Goal: Task Accomplishment & Management: Manage account settings

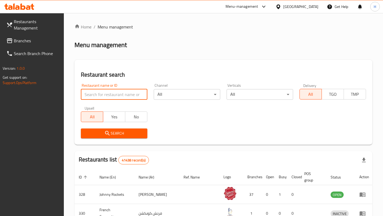
click at [108, 97] on input "search" at bounding box center [114, 94] width 66 height 11
type input "menaa marseille"
click button "Search" at bounding box center [114, 133] width 66 height 10
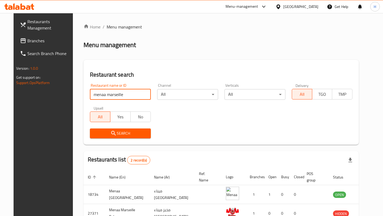
scroll to position [36, 0]
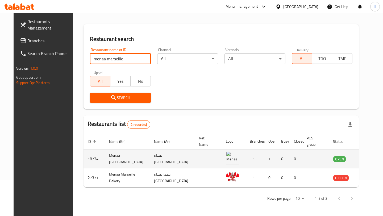
click at [361, 158] on icon "enhanced table" at bounding box center [364, 159] width 6 height 5
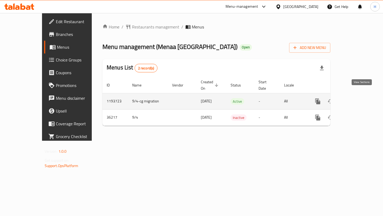
click at [359, 98] on icon "enhanced table" at bounding box center [356, 101] width 6 height 6
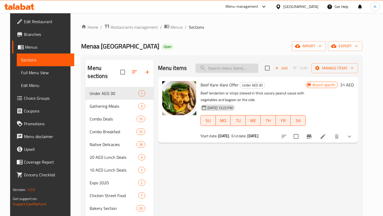
click at [215, 69] on input "search" at bounding box center [226, 67] width 63 height 9
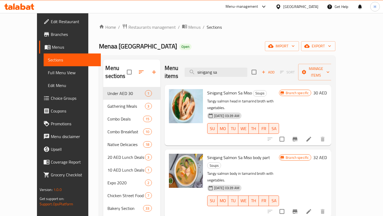
type input "sinigang sa"
click at [297, 137] on icon "Branch-specific-item" at bounding box center [294, 139] width 5 height 4
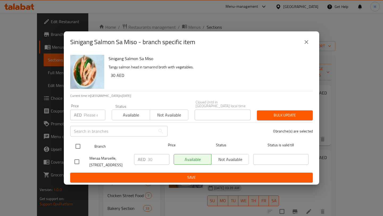
click at [79, 144] on input "checkbox" at bounding box center [77, 146] width 11 height 11
checkbox input "true"
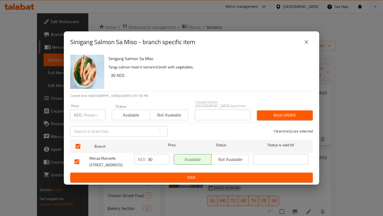
click at [151, 160] on input "30" at bounding box center [158, 159] width 22 height 11
type input "40"
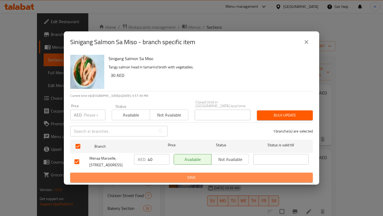
click at [213, 180] on span "Save" at bounding box center [191, 177] width 234 height 7
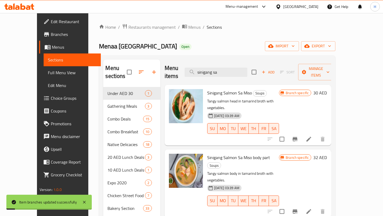
click at [311, 137] on icon at bounding box center [308, 139] width 5 height 5
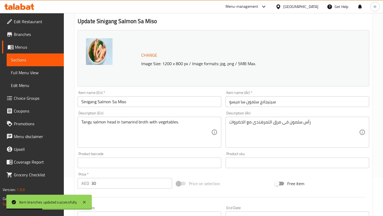
scroll to position [82, 0]
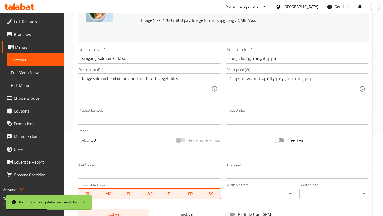
click at [97, 140] on input "30" at bounding box center [131, 139] width 81 height 11
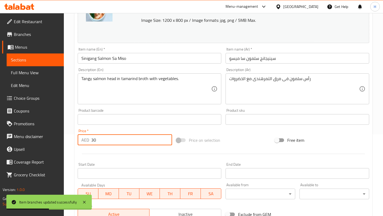
click at [97, 140] on input "30" at bounding box center [131, 139] width 81 height 11
type input "40"
click at [239, 146] on div "Price on selection" at bounding box center [223, 140] width 99 height 14
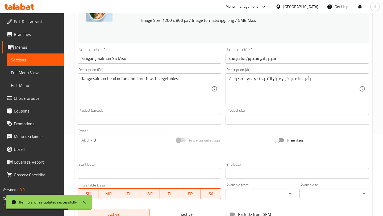
scroll to position [164, 0]
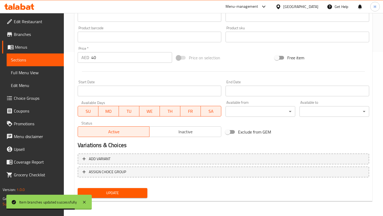
click at [122, 195] on span "Update" at bounding box center [112, 192] width 61 height 7
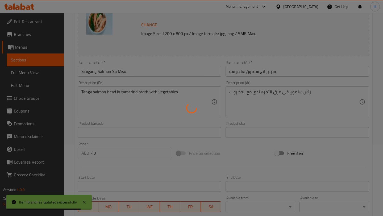
scroll to position [0, 0]
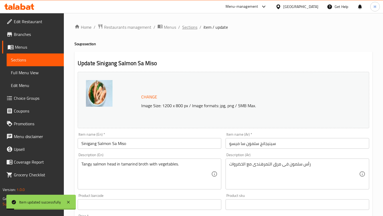
click at [190, 30] on span "Sections" at bounding box center [189, 27] width 15 height 6
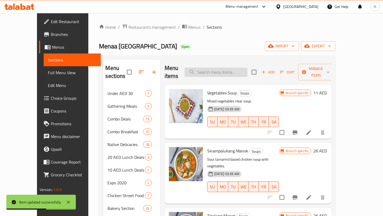
click at [220, 69] on input "search" at bounding box center [215, 71] width 63 height 9
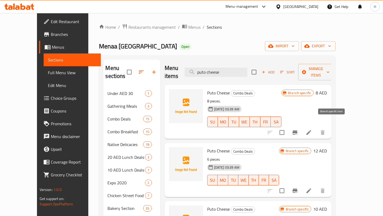
type input "puto cheese"
click at [297, 130] on icon "Branch-specific-item" at bounding box center [294, 132] width 5 height 4
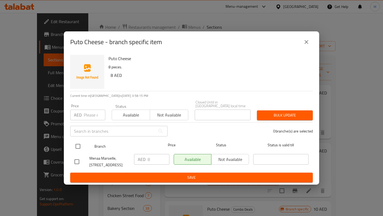
click at [78, 146] on input "checkbox" at bounding box center [77, 146] width 11 height 11
checkbox input "true"
drag, startPoint x: 158, startPoint y: 158, endPoint x: 128, endPoint y: 150, distance: 31.5
click at [132, 151] on ul "Branch Price Status Status is valid till Menaa [GEOGRAPHIC_DATA], [GEOGRAPHIC_D…" at bounding box center [191, 154] width 242 height 35
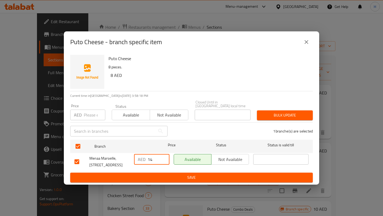
type input "14"
click at [180, 176] on span "Save" at bounding box center [191, 177] width 234 height 7
